Goal: Use online tool/utility: Utilize a website feature to perform a specific function

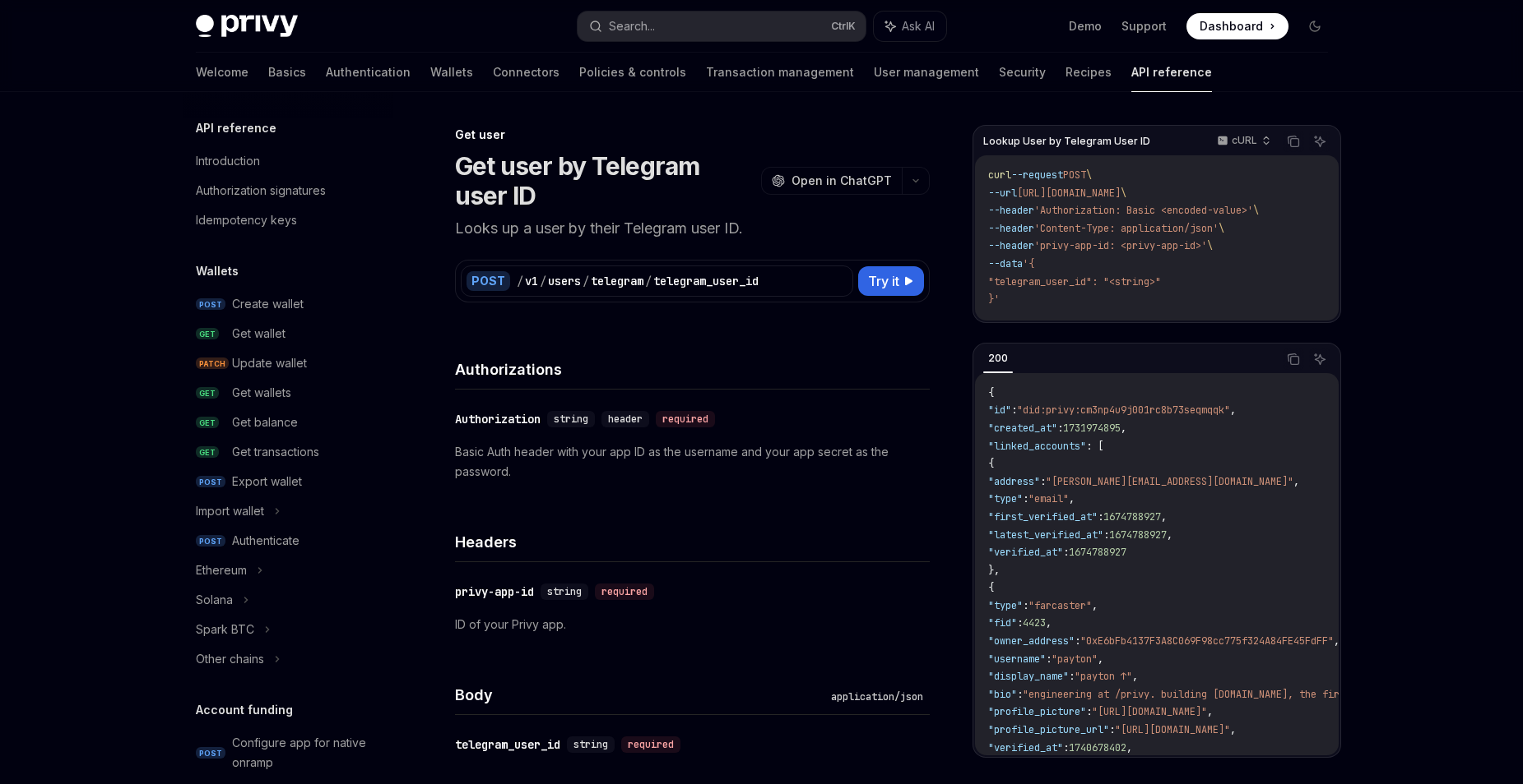
scroll to position [1565, 0]
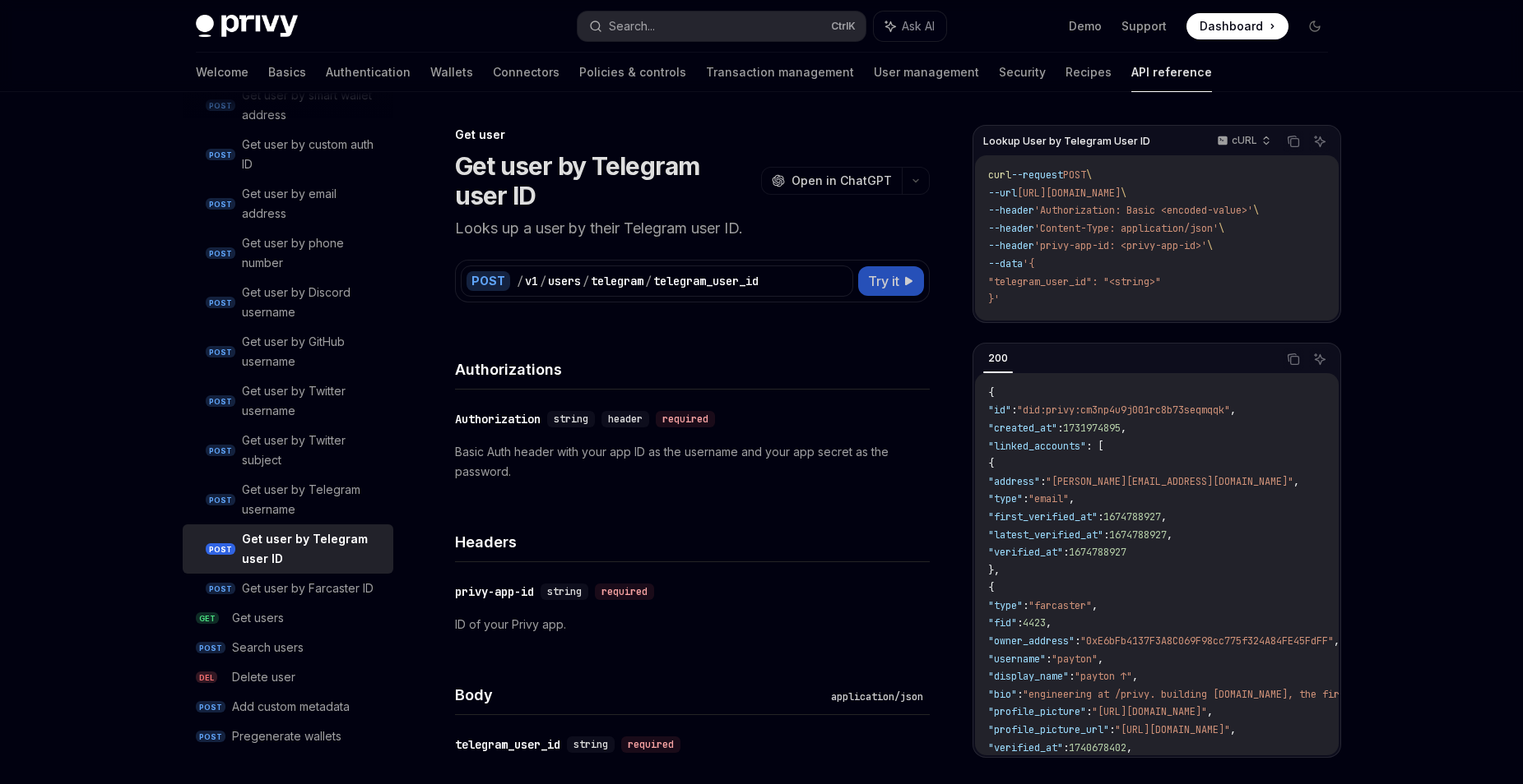
click at [899, 281] on span "Try it" at bounding box center [884, 280] width 31 height 19
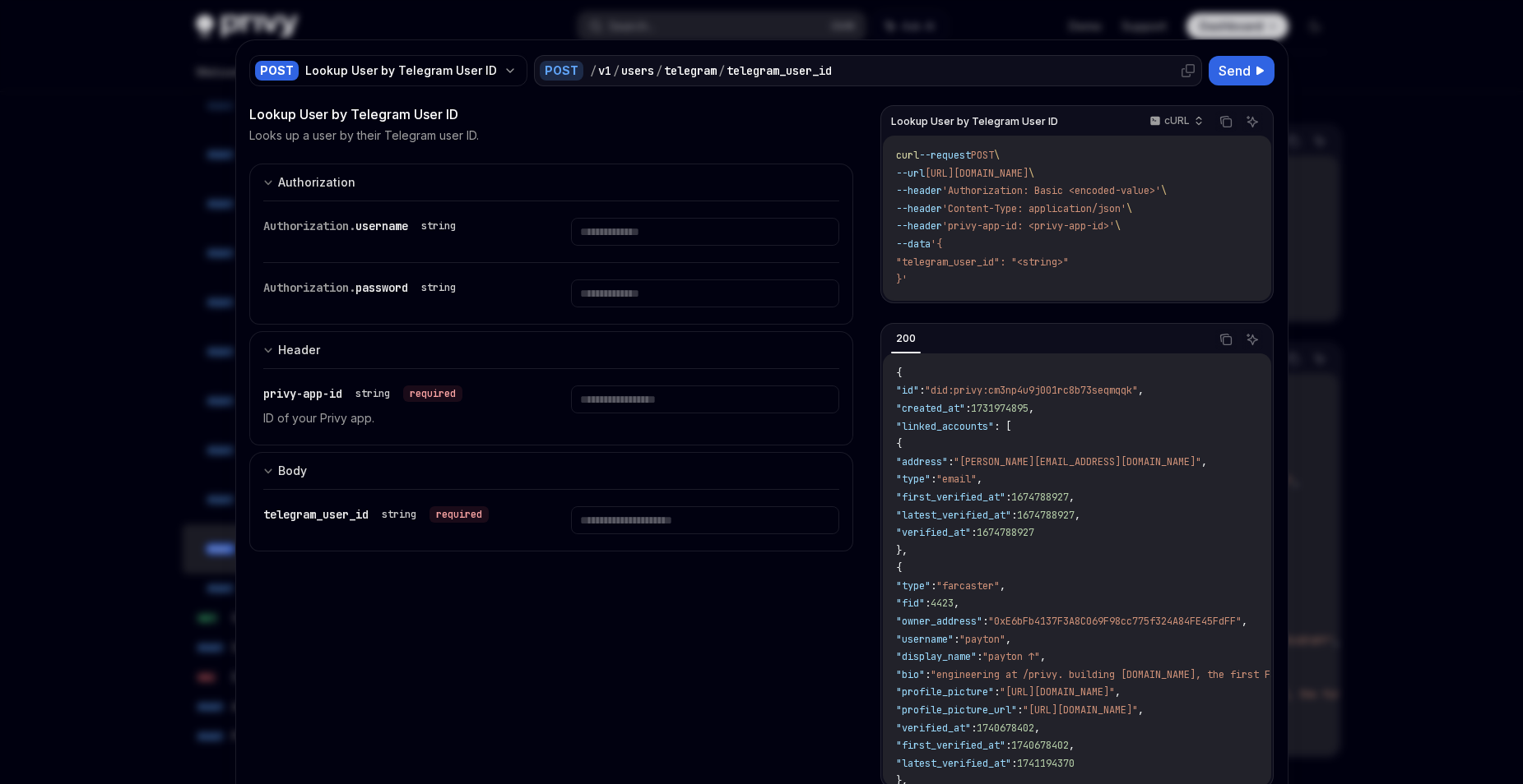
click at [772, 71] on div "telegram_user_id" at bounding box center [779, 71] width 105 height 17
click at [1457, 144] on div at bounding box center [762, 392] width 1523 height 784
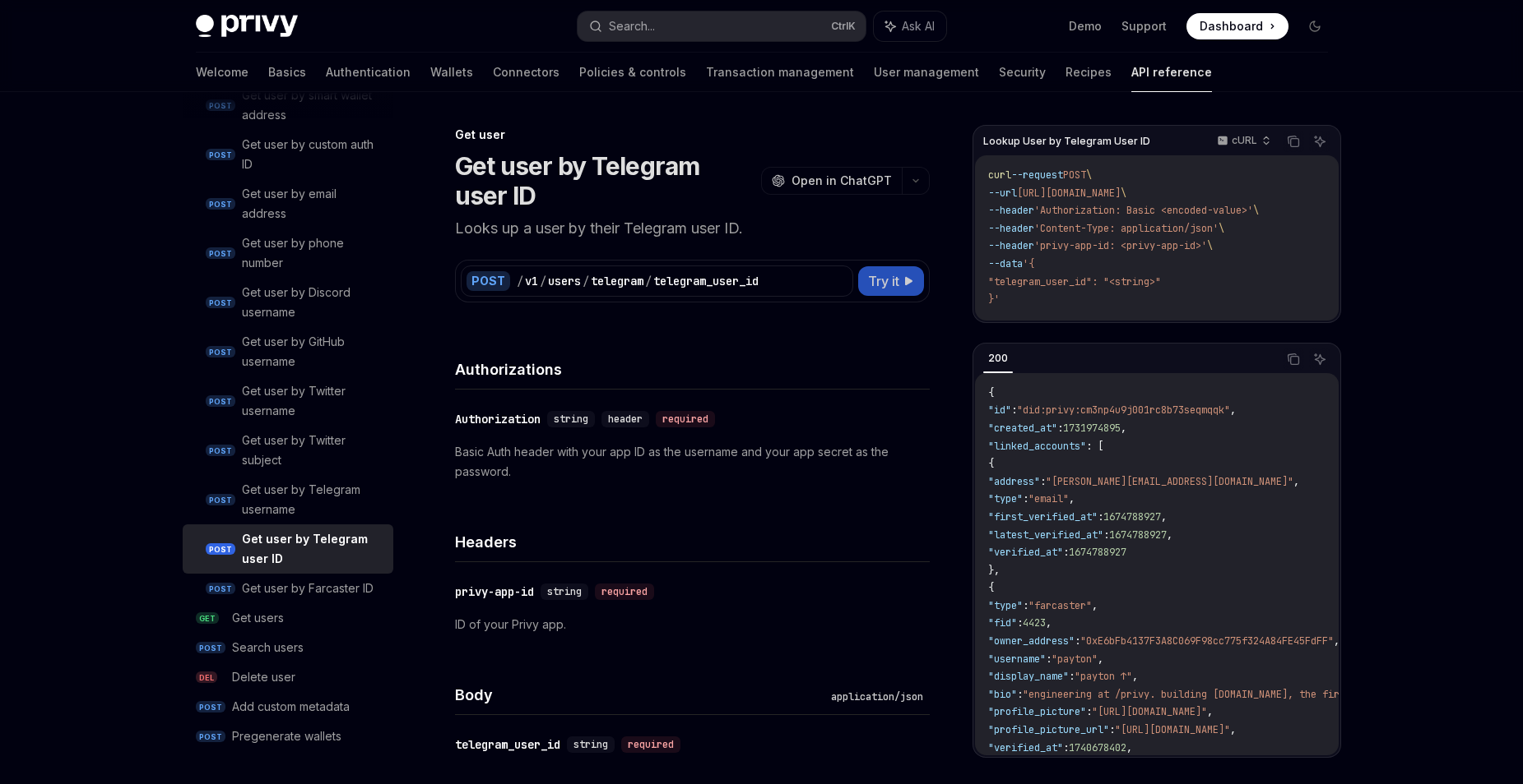
click at [893, 273] on span "Try it" at bounding box center [884, 280] width 31 height 19
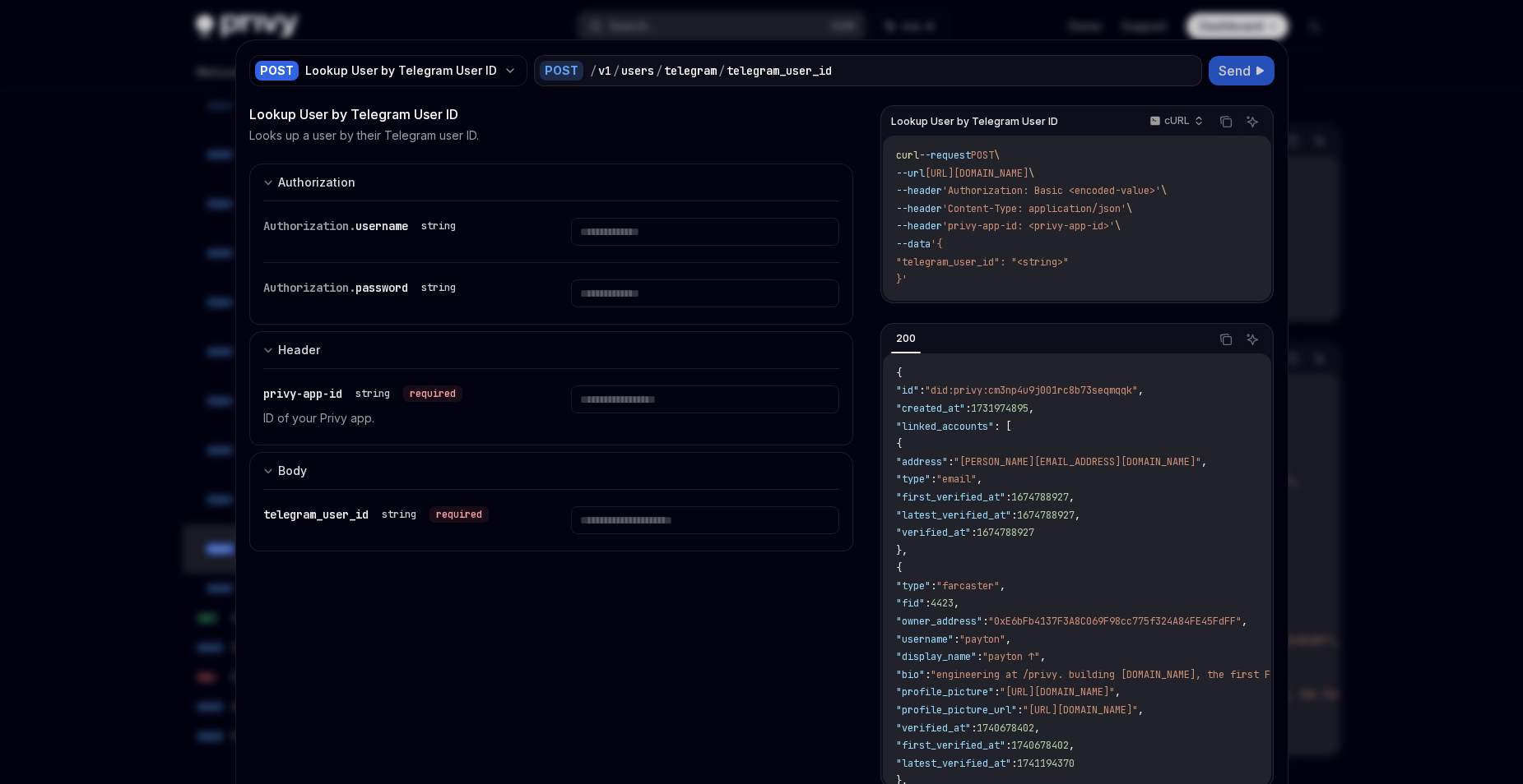
click at [1235, 61] on button "Send" at bounding box center [1242, 71] width 66 height 29
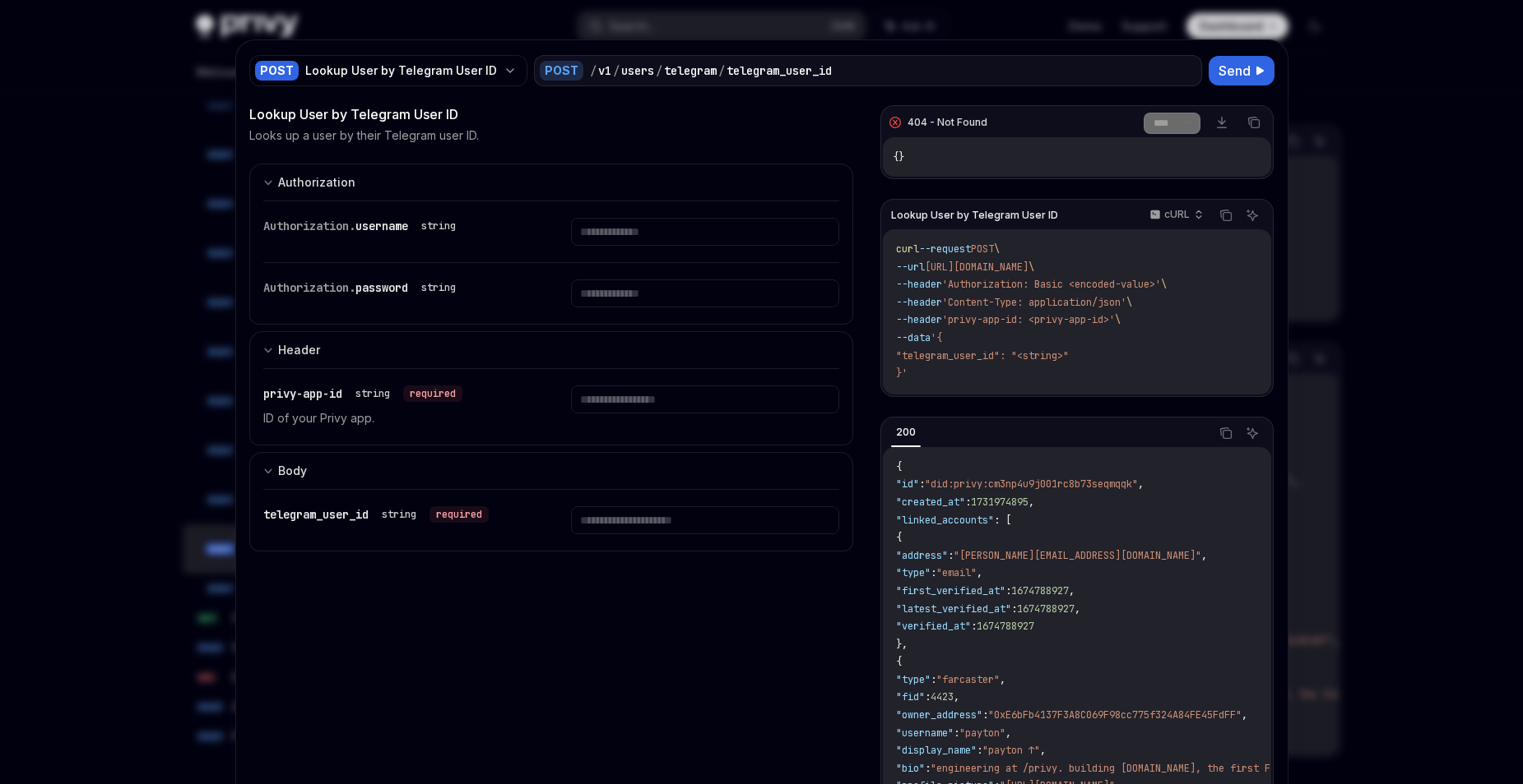
click at [1392, 86] on div at bounding box center [762, 392] width 1523 height 784
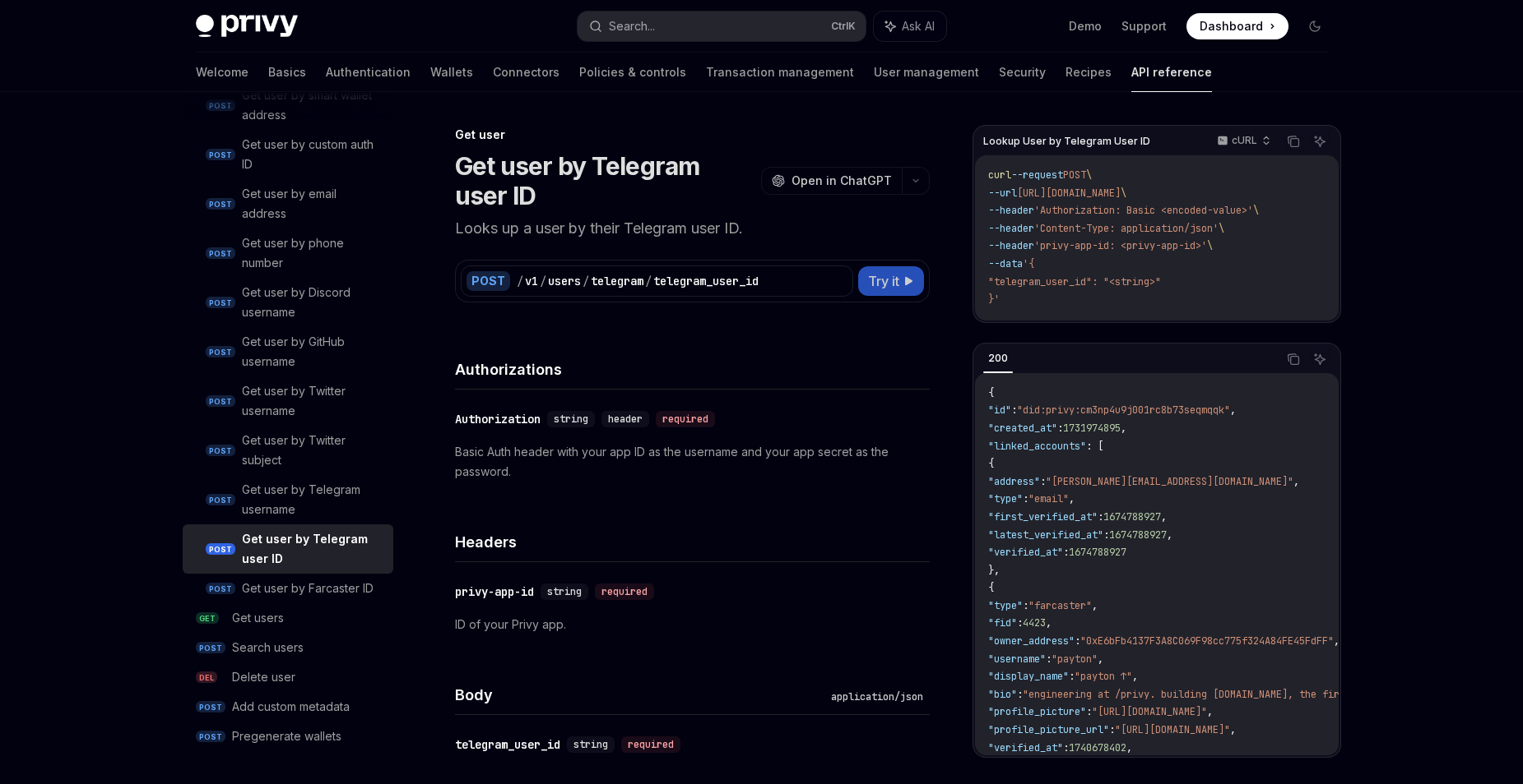
click at [879, 270] on button "Try it" at bounding box center [891, 281] width 66 height 29
type textarea "*"
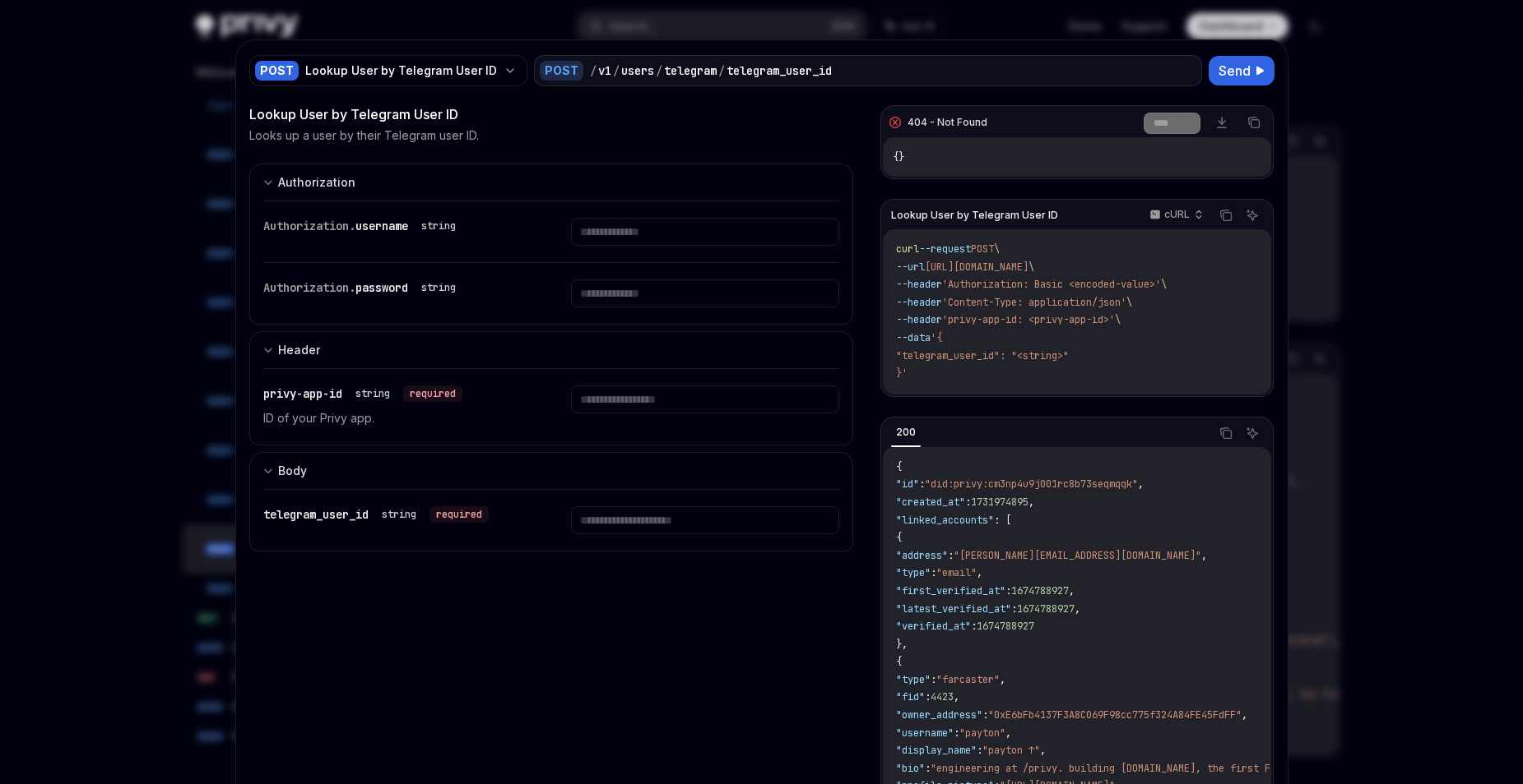
click at [789, 61] on div "POST / v1 / users / telegram / telegram_user_id" at bounding box center [868, 71] width 668 height 31
click at [796, 71] on div "telegram_user_id" at bounding box center [779, 71] width 105 height 17
click at [885, 69] on div "/ v1 / users / telegram / telegram_user_id" at bounding box center [892, 71] width 606 height 17
click at [814, 74] on div "telegram_user_id" at bounding box center [779, 71] width 105 height 17
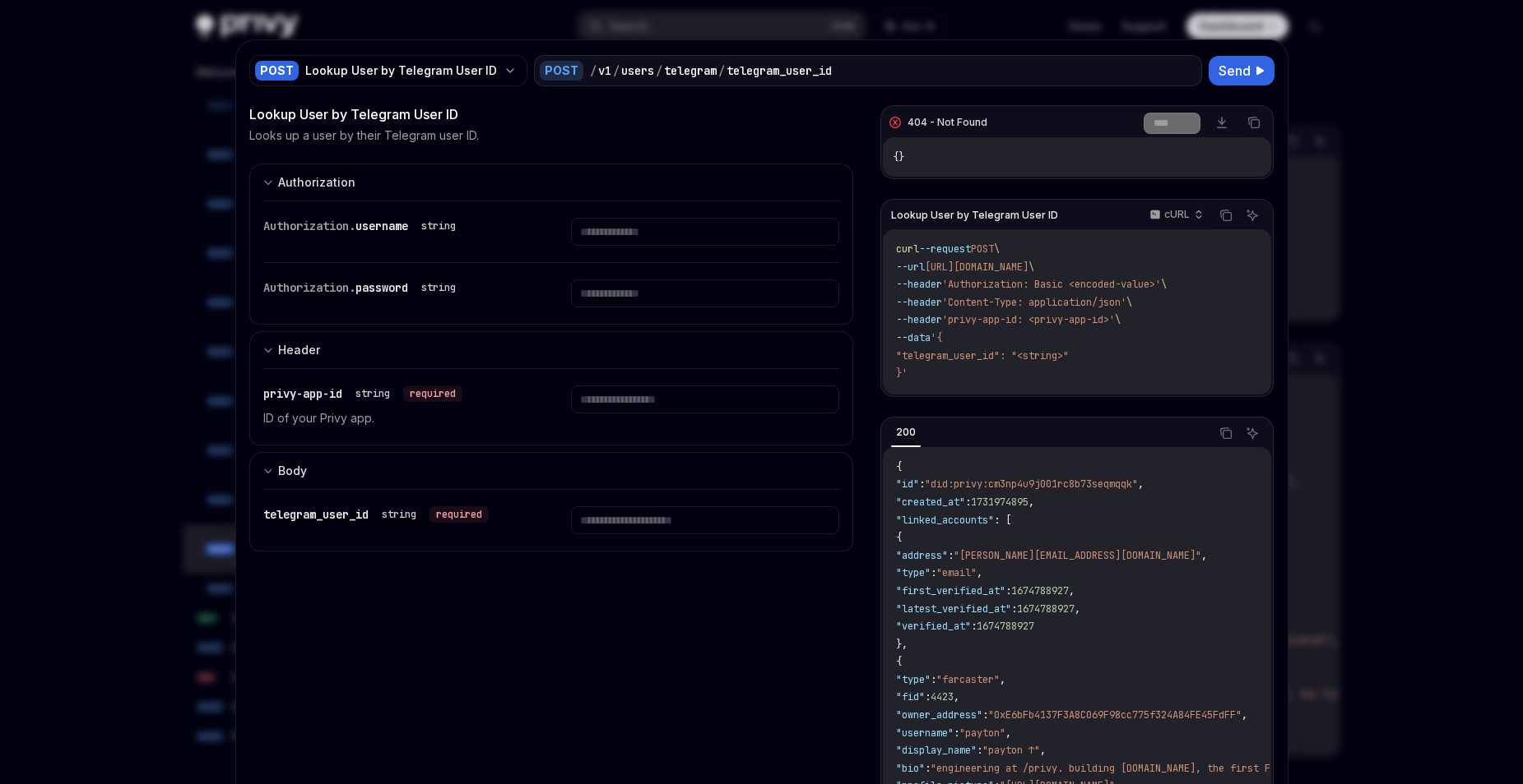
click at [806, 82] on div "POST / v1 / users / telegram / telegram_user_id" at bounding box center [868, 71] width 668 height 31
click at [802, 78] on div "telegram_user_id" at bounding box center [779, 71] width 105 height 17
click at [786, 65] on div "telegram_user_id" at bounding box center [779, 71] width 105 height 17
click at [882, 68] on div "/ v1 / users / telegram / telegram_user_id" at bounding box center [892, 71] width 606 height 17
click at [1226, 62] on span "Send" at bounding box center [1234, 70] width 32 height 19
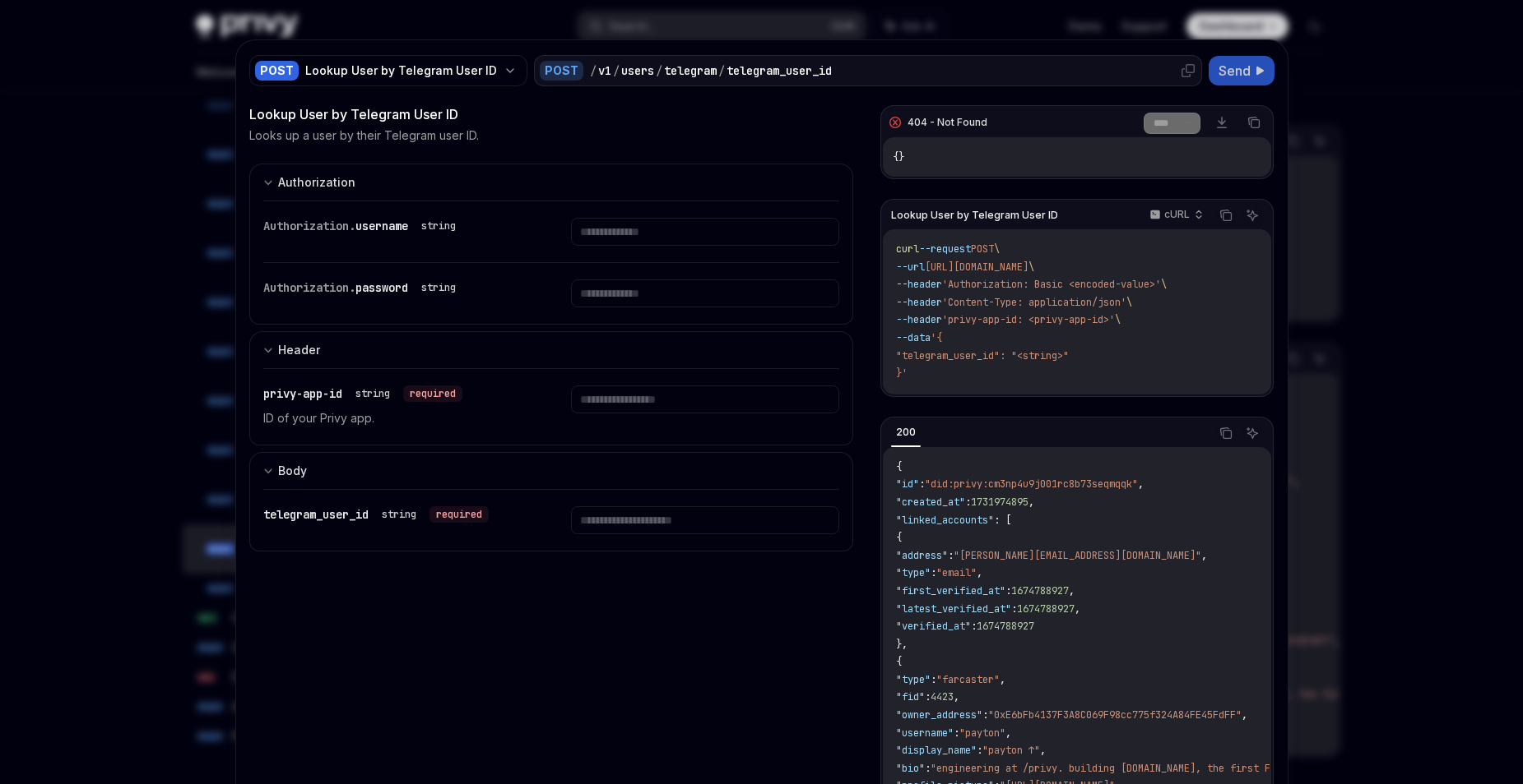
click at [798, 67] on div "telegram_user_id" at bounding box center [779, 71] width 105 height 17
click at [854, 61] on div "POST / v1 / users / telegram / telegram_user_id" at bounding box center [868, 71] width 668 height 31
click at [807, 68] on div "telegram_user_id" at bounding box center [779, 71] width 105 height 17
click at [591, 516] on input "text" at bounding box center [705, 520] width 269 height 28
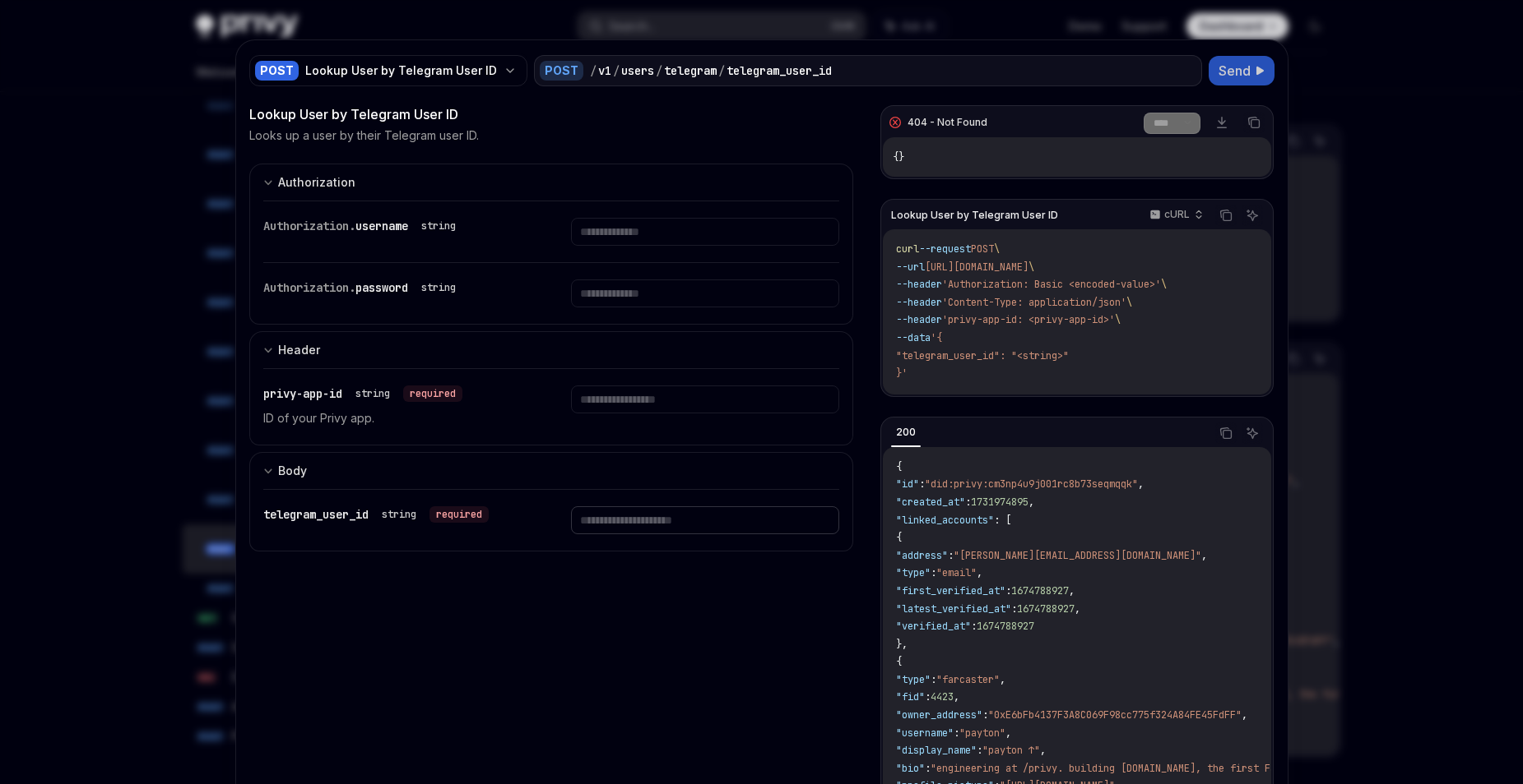
paste input "**********"
click at [662, 512] on input "**********" at bounding box center [705, 520] width 269 height 28
paste input "text"
type input "*********"
click at [1232, 66] on span "Send" at bounding box center [1234, 70] width 32 height 19
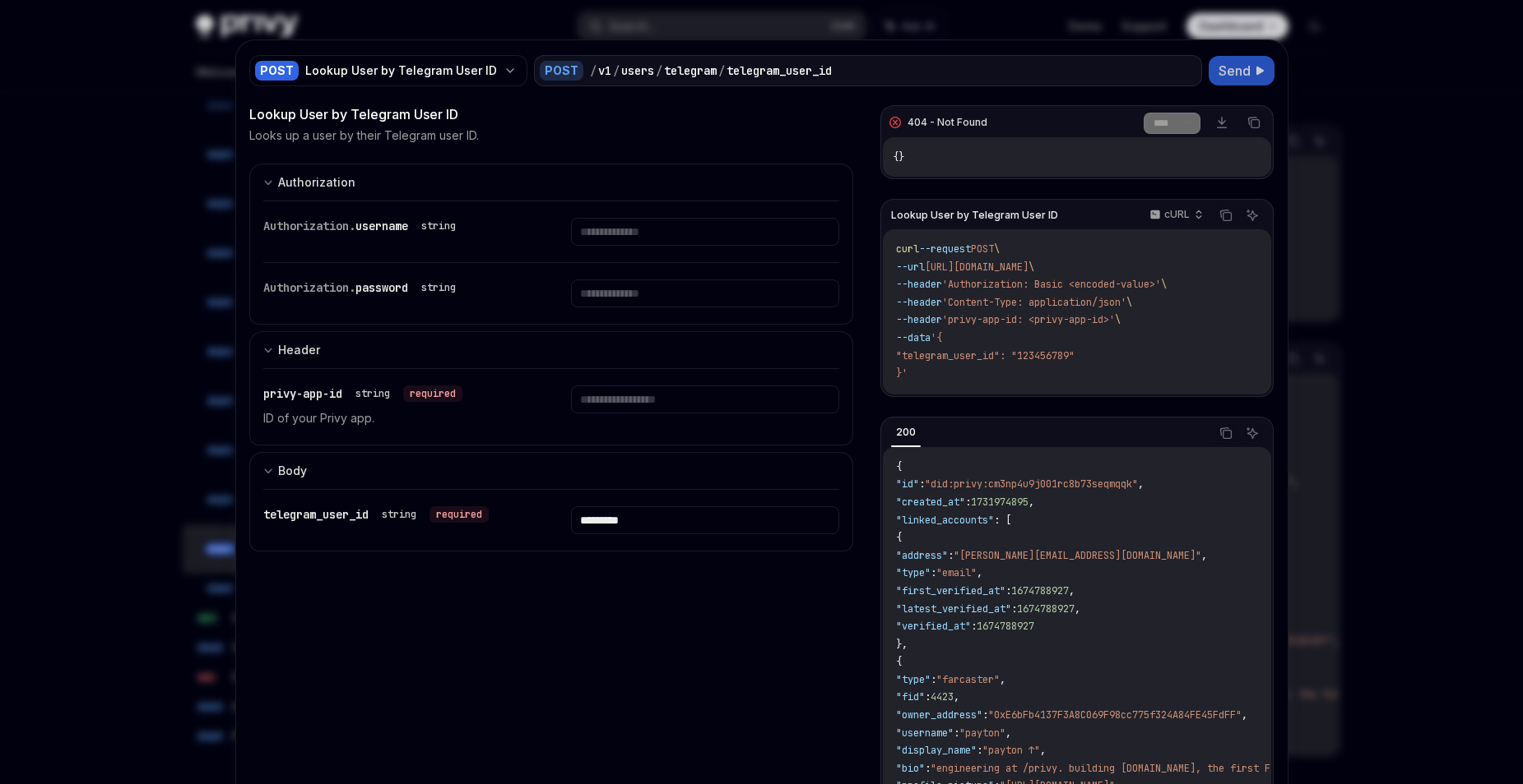
click at [347, 420] on p "ID of your Privy app." at bounding box center [397, 418] width 269 height 19
click at [615, 394] on input "text" at bounding box center [705, 400] width 269 height 28
paste input "*********"
type input "*********"
click at [1231, 77] on span "Send" at bounding box center [1234, 70] width 32 height 19
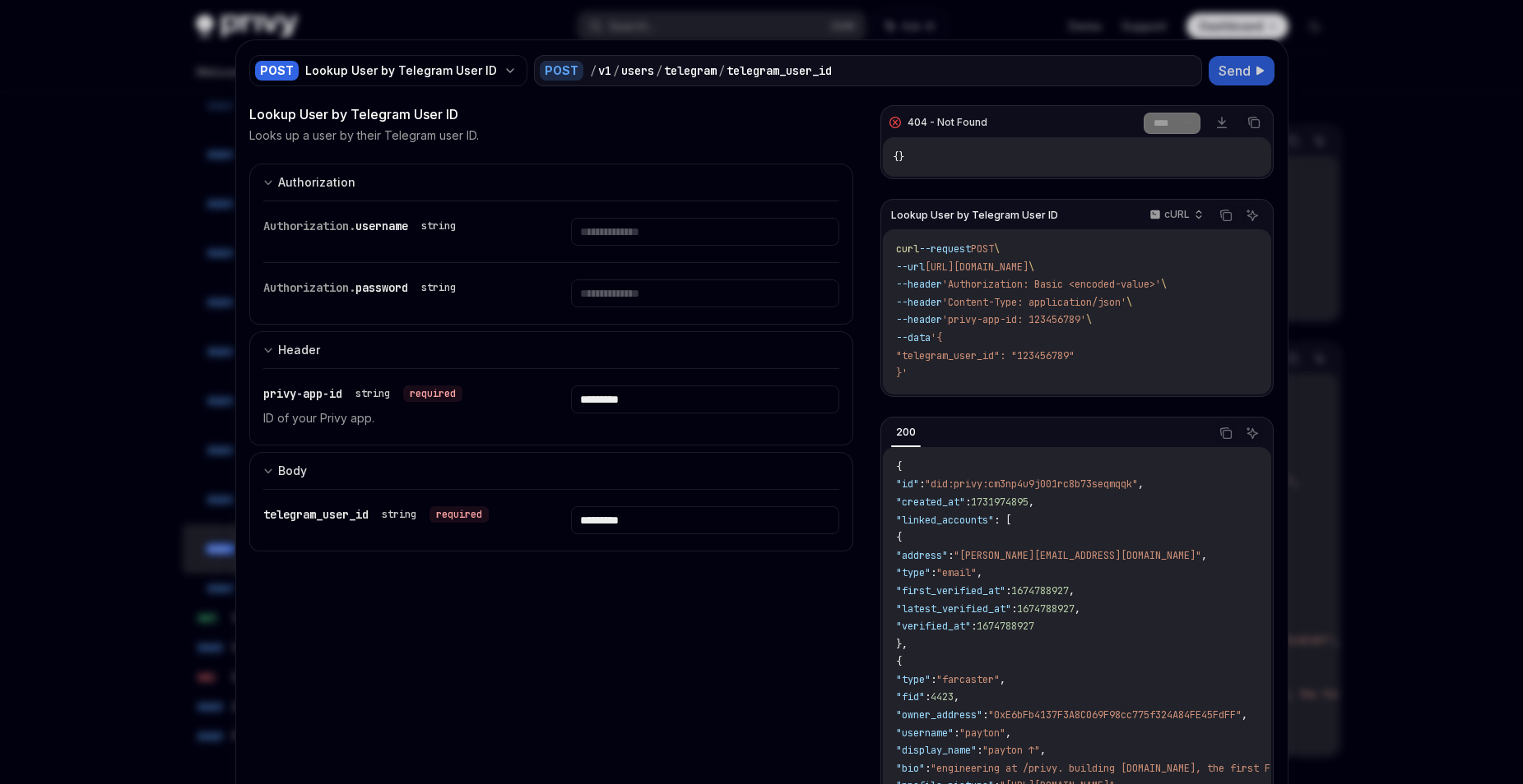
click at [1233, 64] on span "Send" at bounding box center [1234, 70] width 32 height 19
click at [617, 230] on input "text" at bounding box center [705, 232] width 269 height 28
